Goal: Submit feedback/report problem

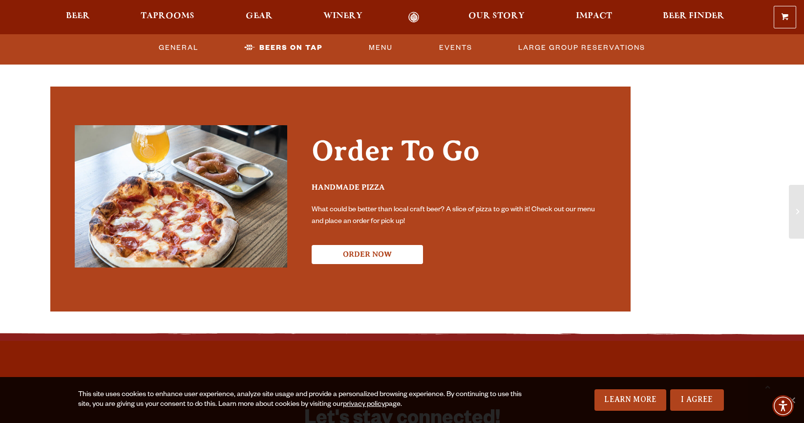
scroll to position [2220, 0]
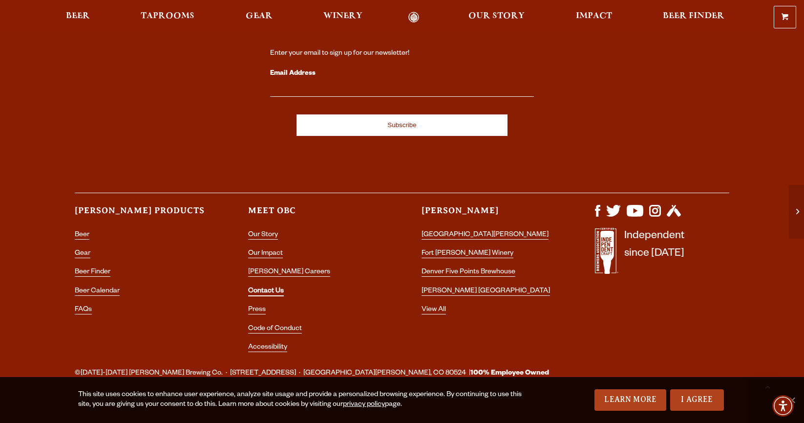
click at [268, 287] on link "Contact Us" at bounding box center [266, 291] width 36 height 9
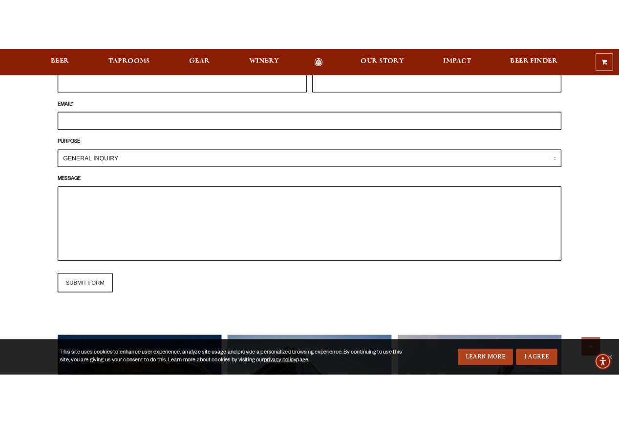
scroll to position [879, 0]
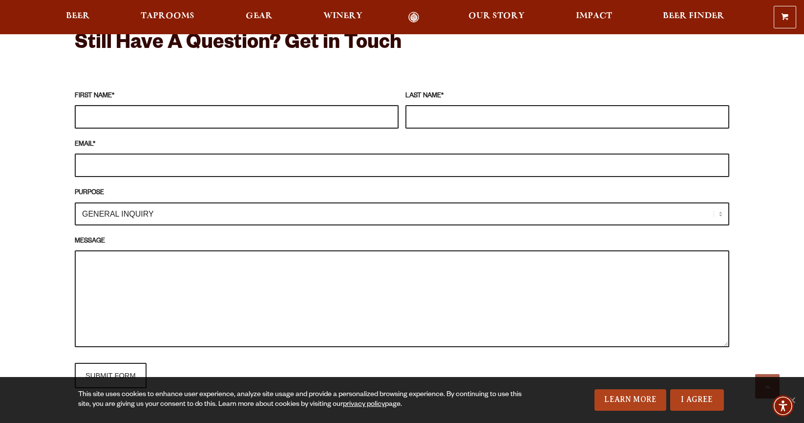
click at [141, 111] on input "FIRST NAME *" at bounding box center [237, 116] width 324 height 23
type input "Will"
type input "[PERSON_NAME]"
type input "[EMAIL_ADDRESS][DOMAIN_NAME]"
click at [152, 254] on textarea "MESSAGE" at bounding box center [402, 298] width 655 height 97
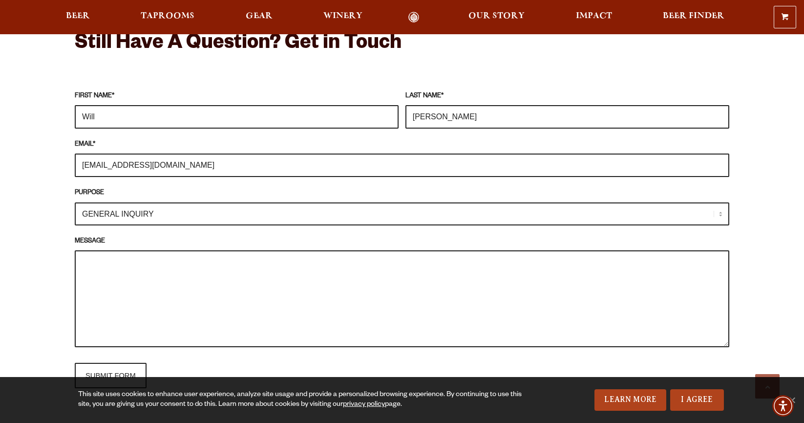
paste textarea "Hi there, hope all is well. My name is [PERSON_NAME] and I'm w/ Big Stick [PERS…"
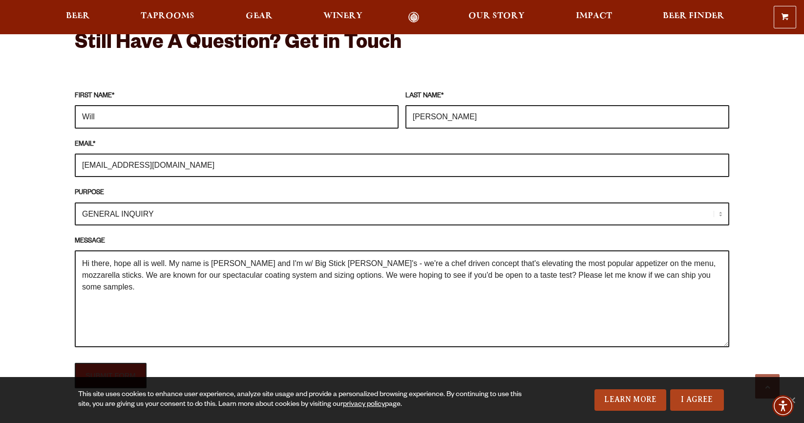
type textarea "Hi there, hope all is well. My name is [PERSON_NAME] and I'm w/ Big Stick [PERS…"
click at [119, 363] on input "SUBMIT FORM" at bounding box center [111, 375] width 72 height 25
type input "Sending"
